Goal: Information Seeking & Learning: Learn about a topic

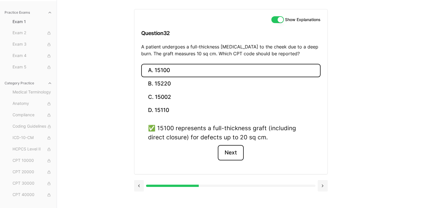
click at [234, 149] on button "Next" at bounding box center [231, 152] width 26 height 15
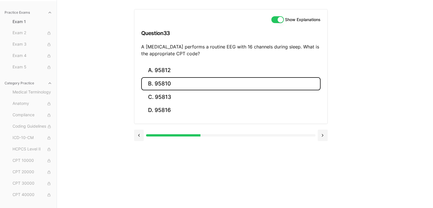
click at [181, 86] on button "B. 95810" at bounding box center [230, 83] width 179 height 13
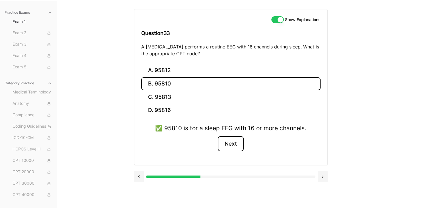
click at [228, 144] on button "Next" at bounding box center [231, 143] width 26 height 15
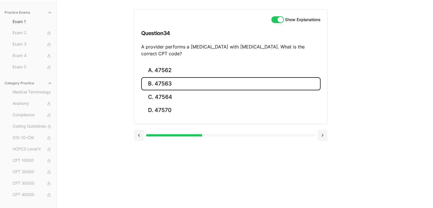
click at [184, 82] on button "B. 47563" at bounding box center [230, 83] width 179 height 13
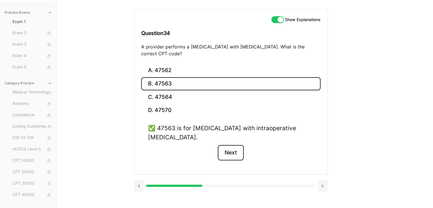
click at [232, 157] on button "Next" at bounding box center [231, 152] width 26 height 15
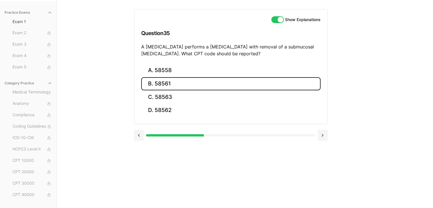
click at [173, 84] on button "B. 58561" at bounding box center [230, 83] width 179 height 13
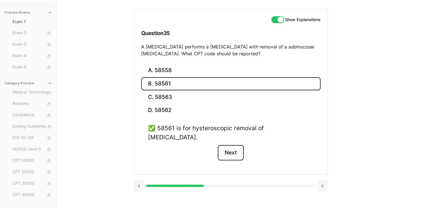
click at [232, 145] on button "Next" at bounding box center [231, 152] width 26 height 15
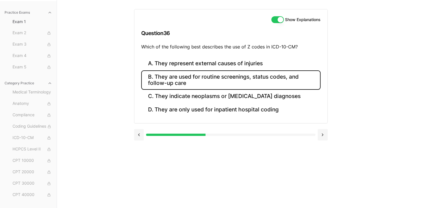
click at [233, 78] on button "B. They are used for routine screenings, status codes, and follow-up care" at bounding box center [230, 79] width 179 height 19
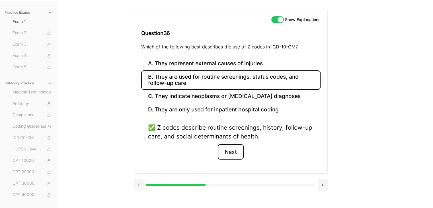
click at [229, 150] on button "Next" at bounding box center [231, 151] width 26 height 15
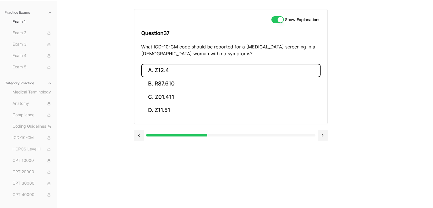
click at [184, 69] on button "A. Z12.4" at bounding box center [230, 70] width 179 height 13
